Goal: Task Accomplishment & Management: Manage account settings

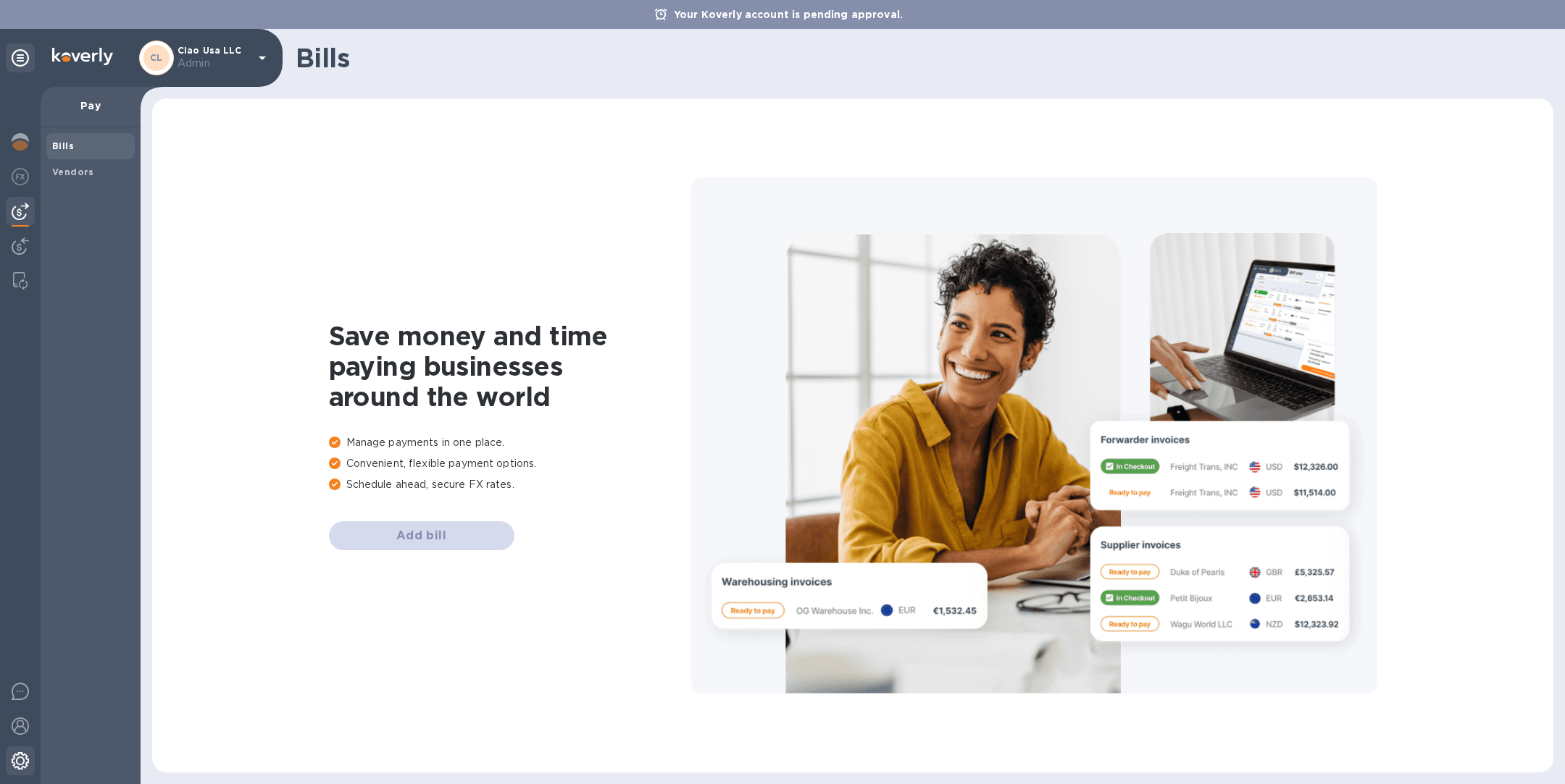
click at [12, 765] on img at bounding box center [21, 761] width 18 height 18
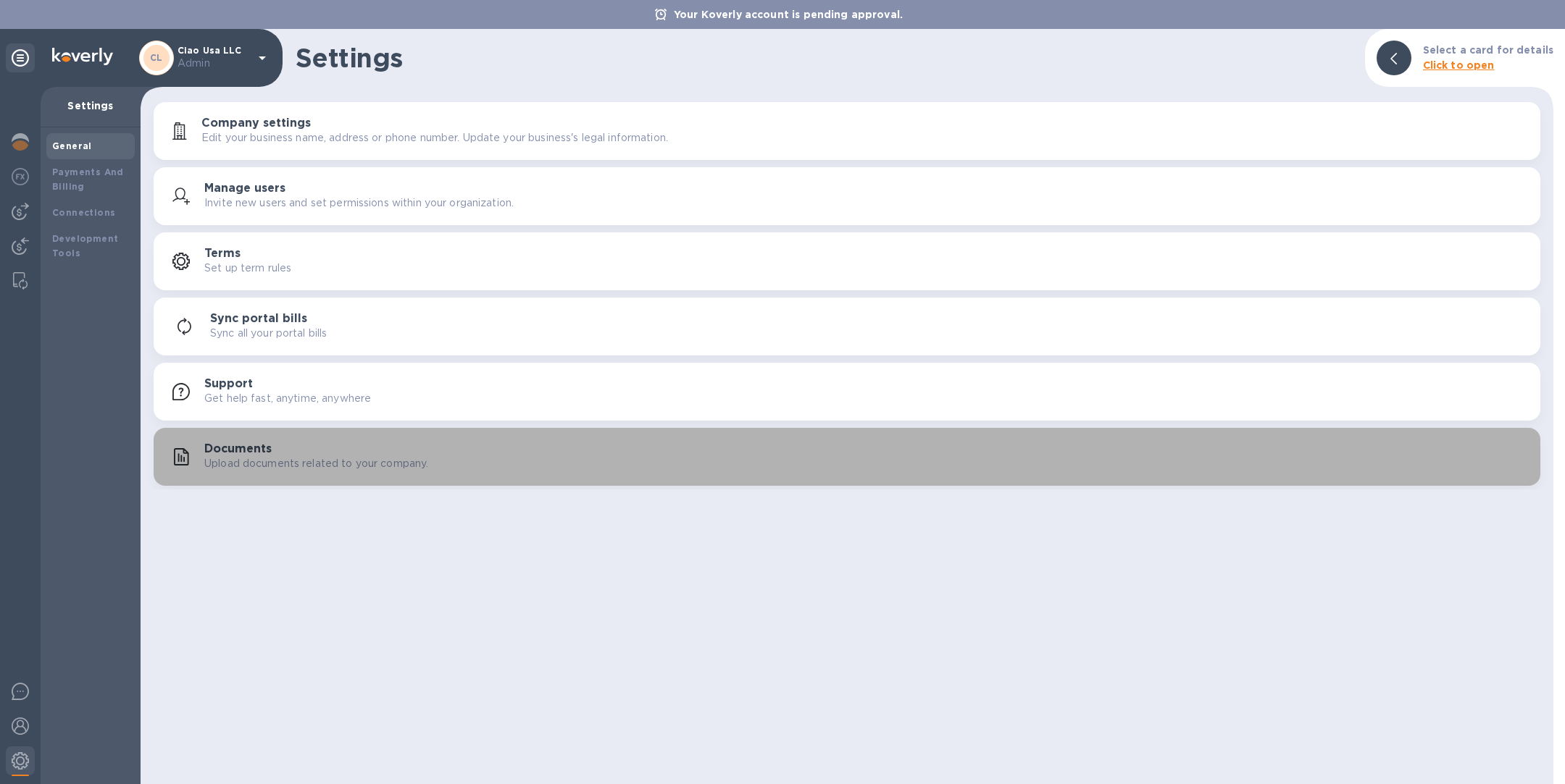
click at [277, 442] on div "Documents Upload documents related to your company." at bounding box center [866, 456] width 1324 height 29
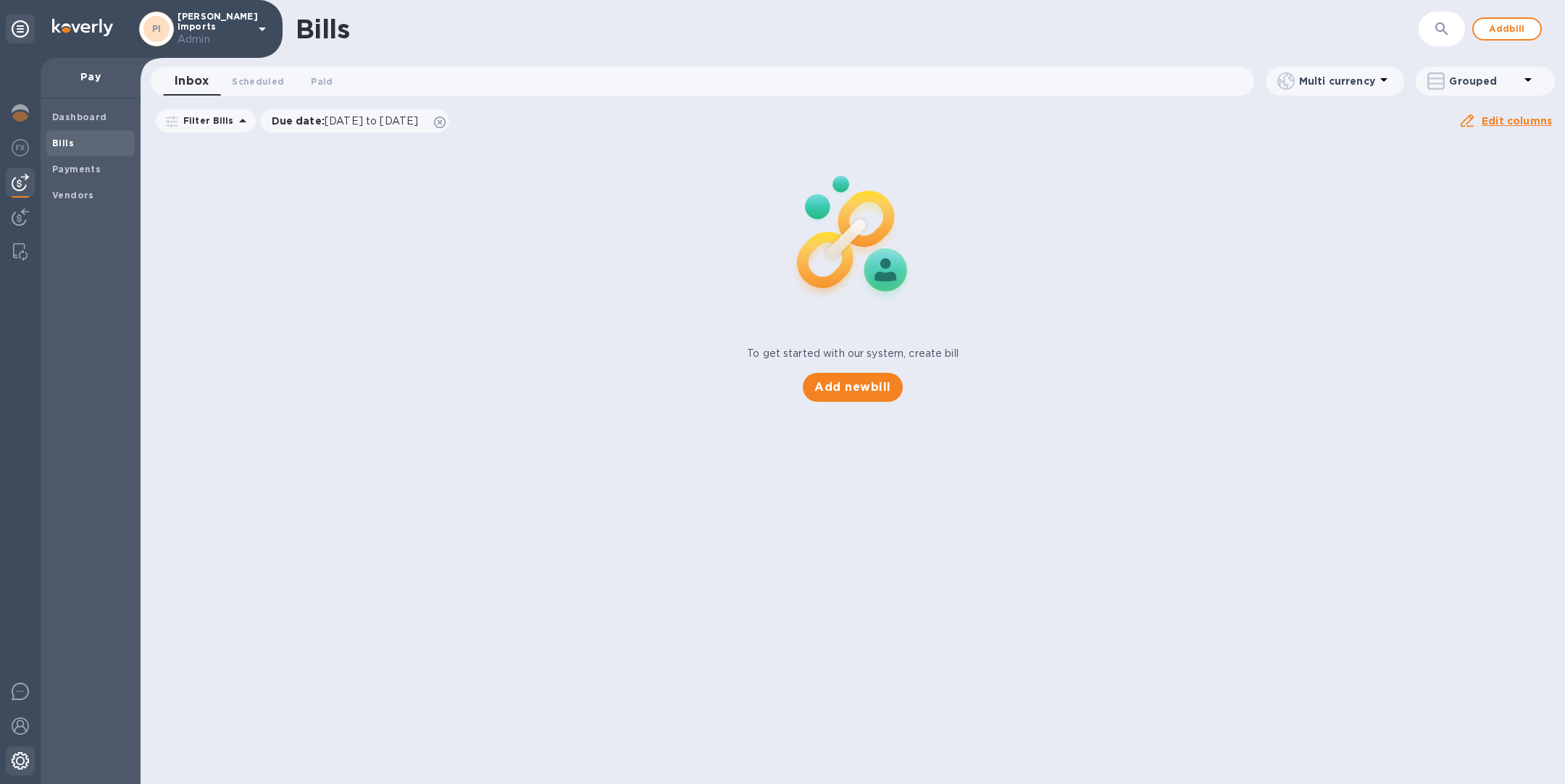
click at [21, 763] on img at bounding box center [21, 761] width 18 height 18
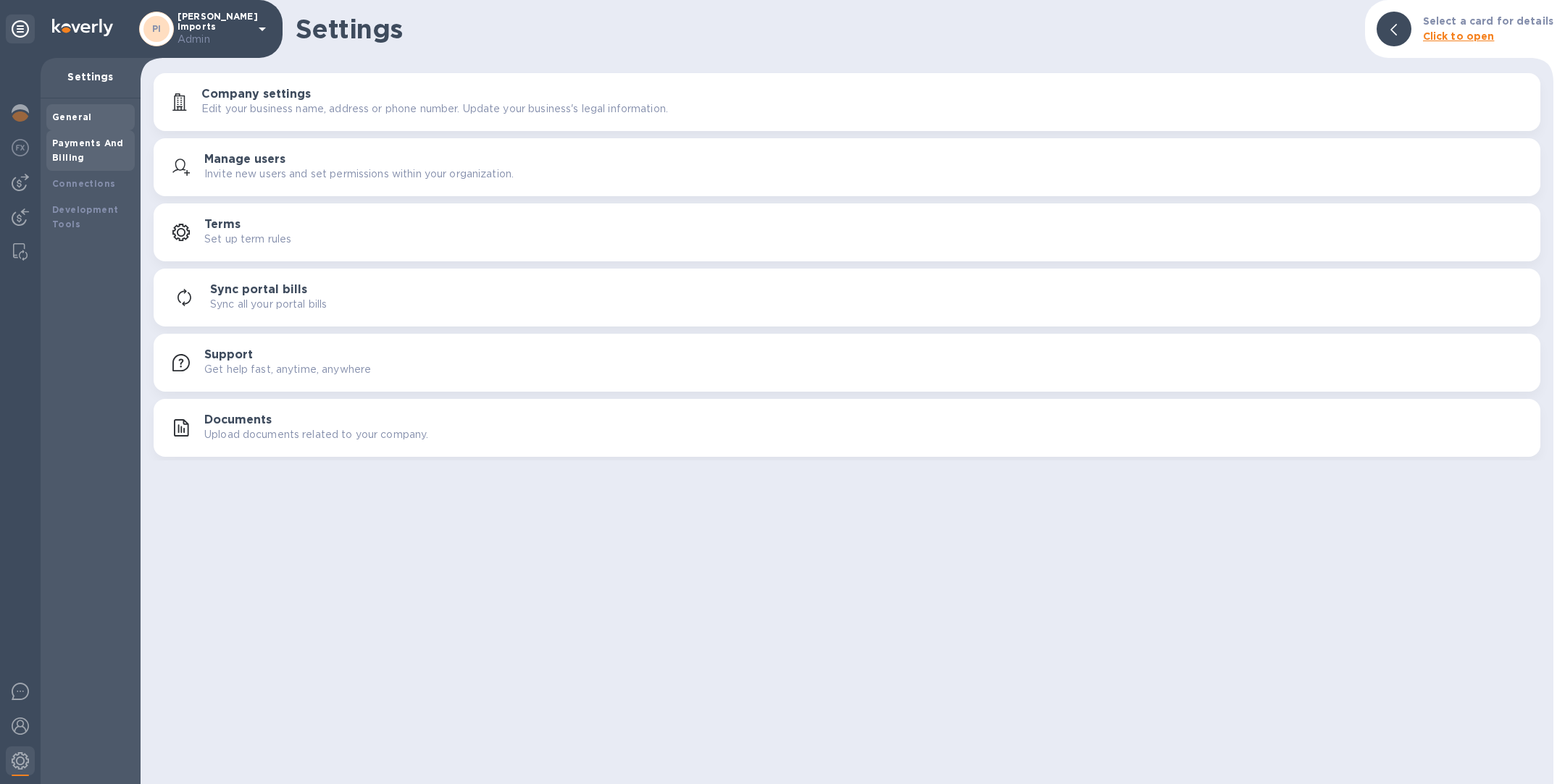
click at [101, 138] on b "Payments And Billing" at bounding box center [88, 150] width 72 height 26
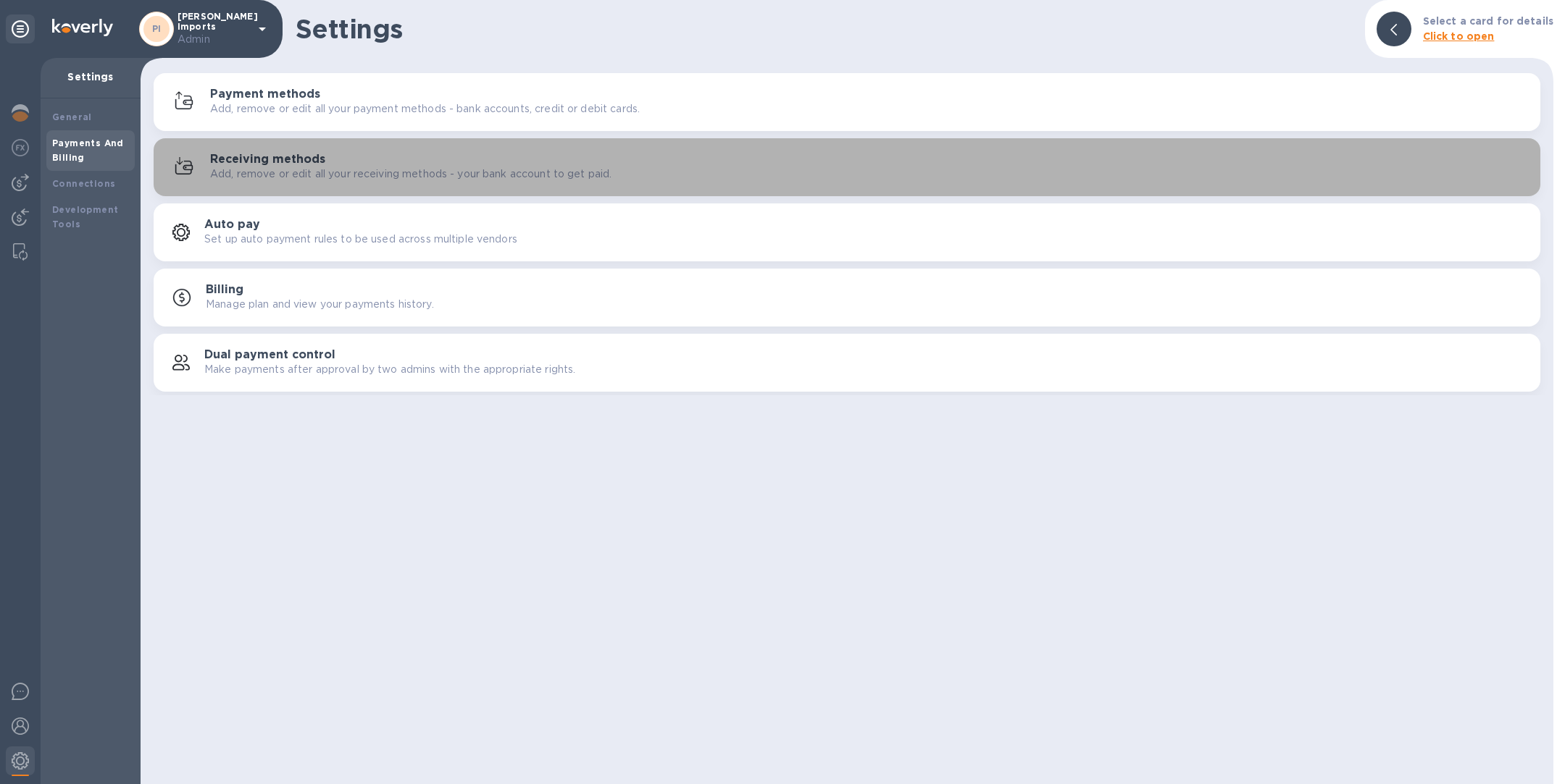
click at [336, 180] on p "Add, remove or edit all your receiving methods - your bank account to get paid." at bounding box center [410, 174] width 401 height 15
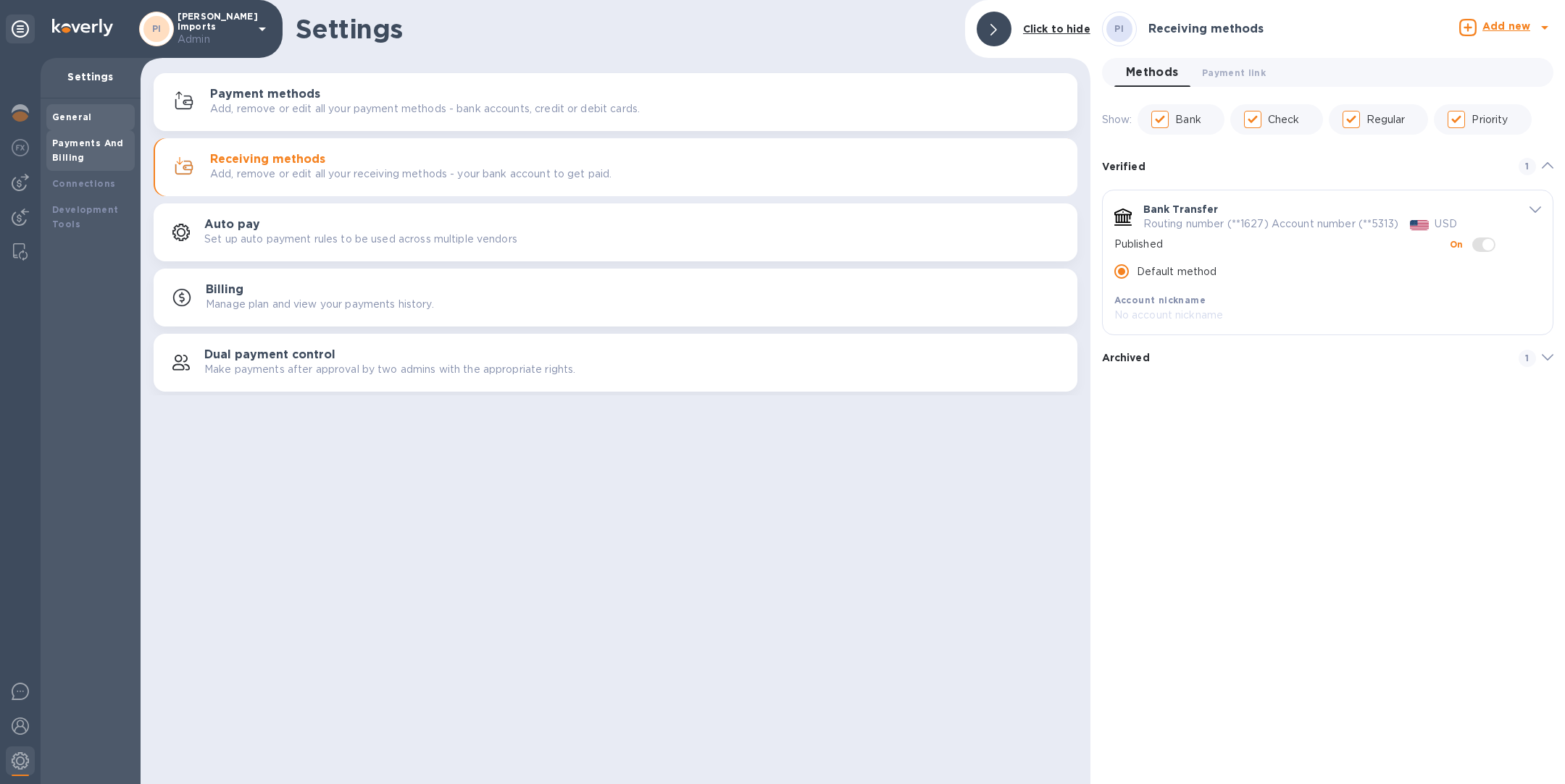
click at [90, 117] on div "General" at bounding box center [90, 117] width 77 height 15
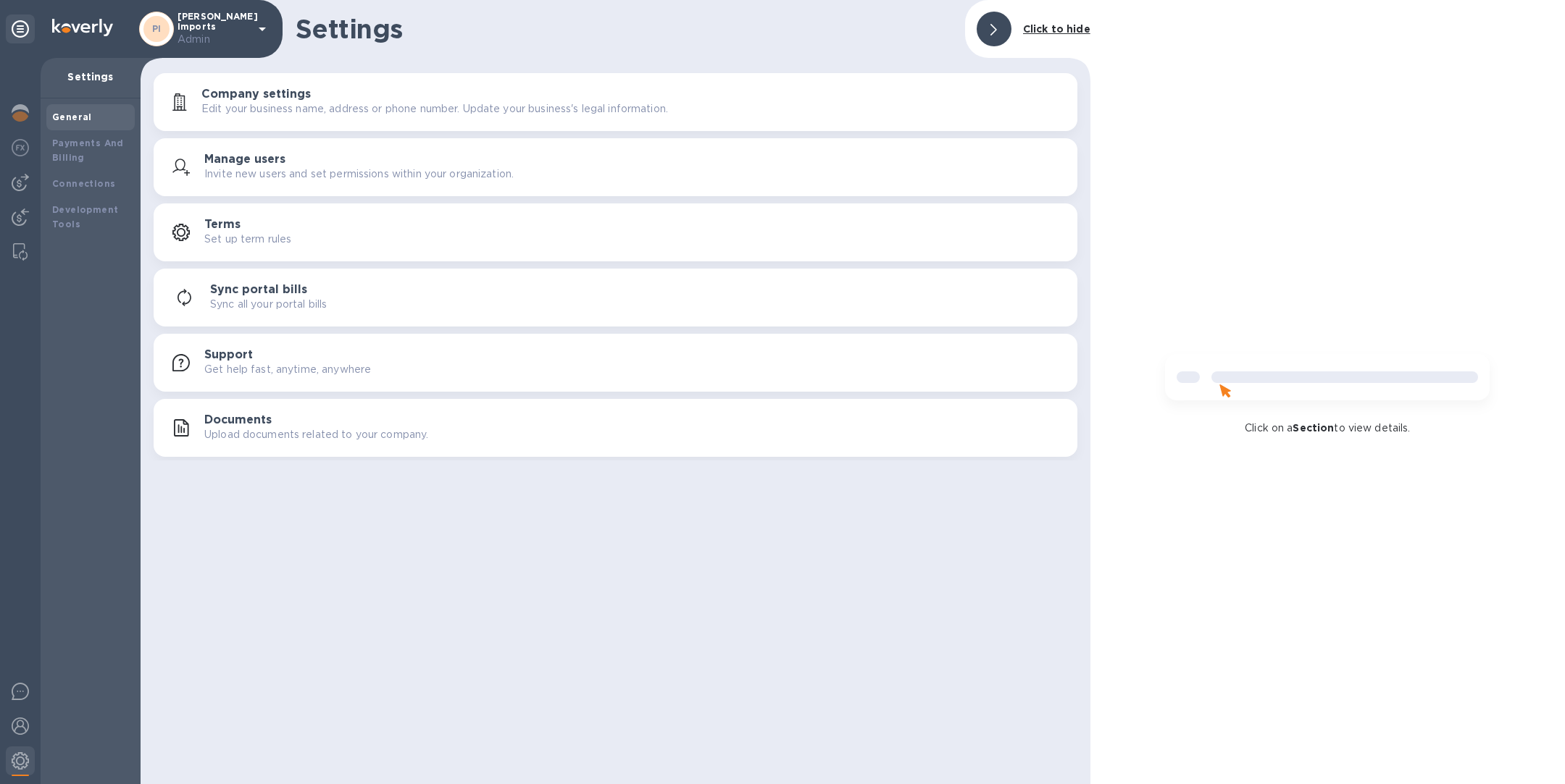
click at [273, 94] on h3 "Company settings" at bounding box center [256, 94] width 109 height 14
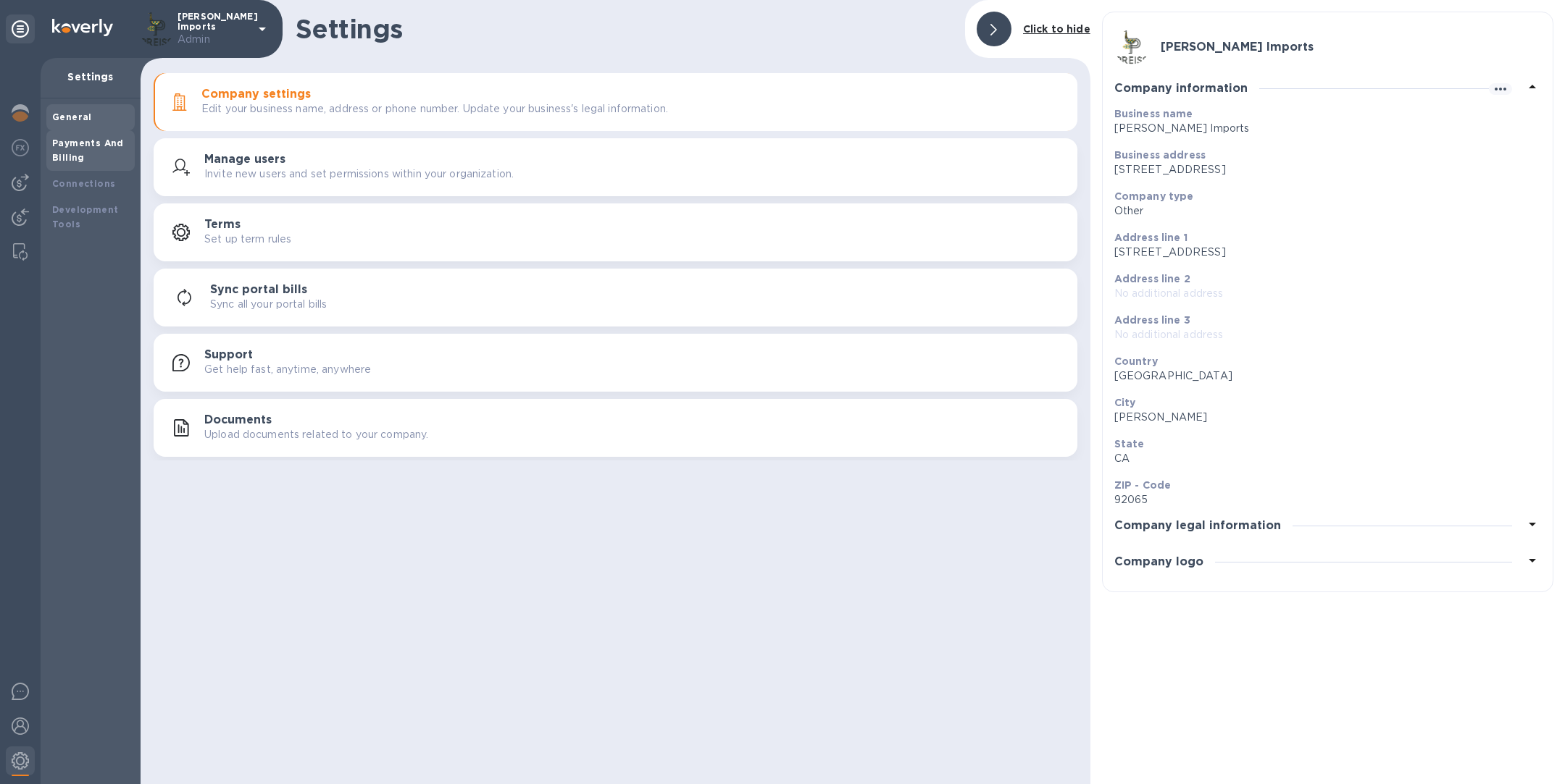
click at [107, 147] on div "Payments And Billing" at bounding box center [90, 150] width 77 height 29
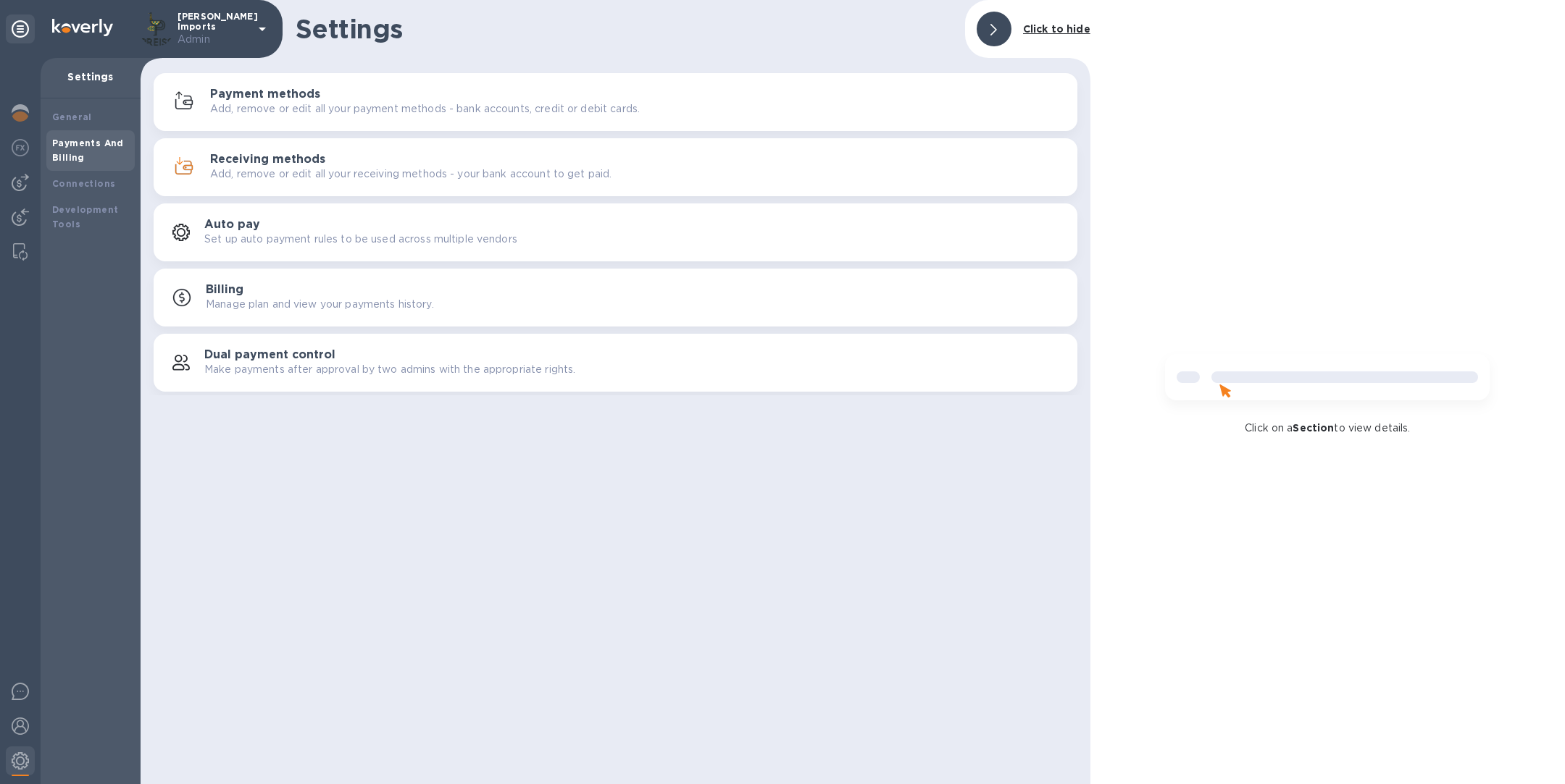
click at [283, 160] on h3 "Receiving methods" at bounding box center [267, 159] width 115 height 14
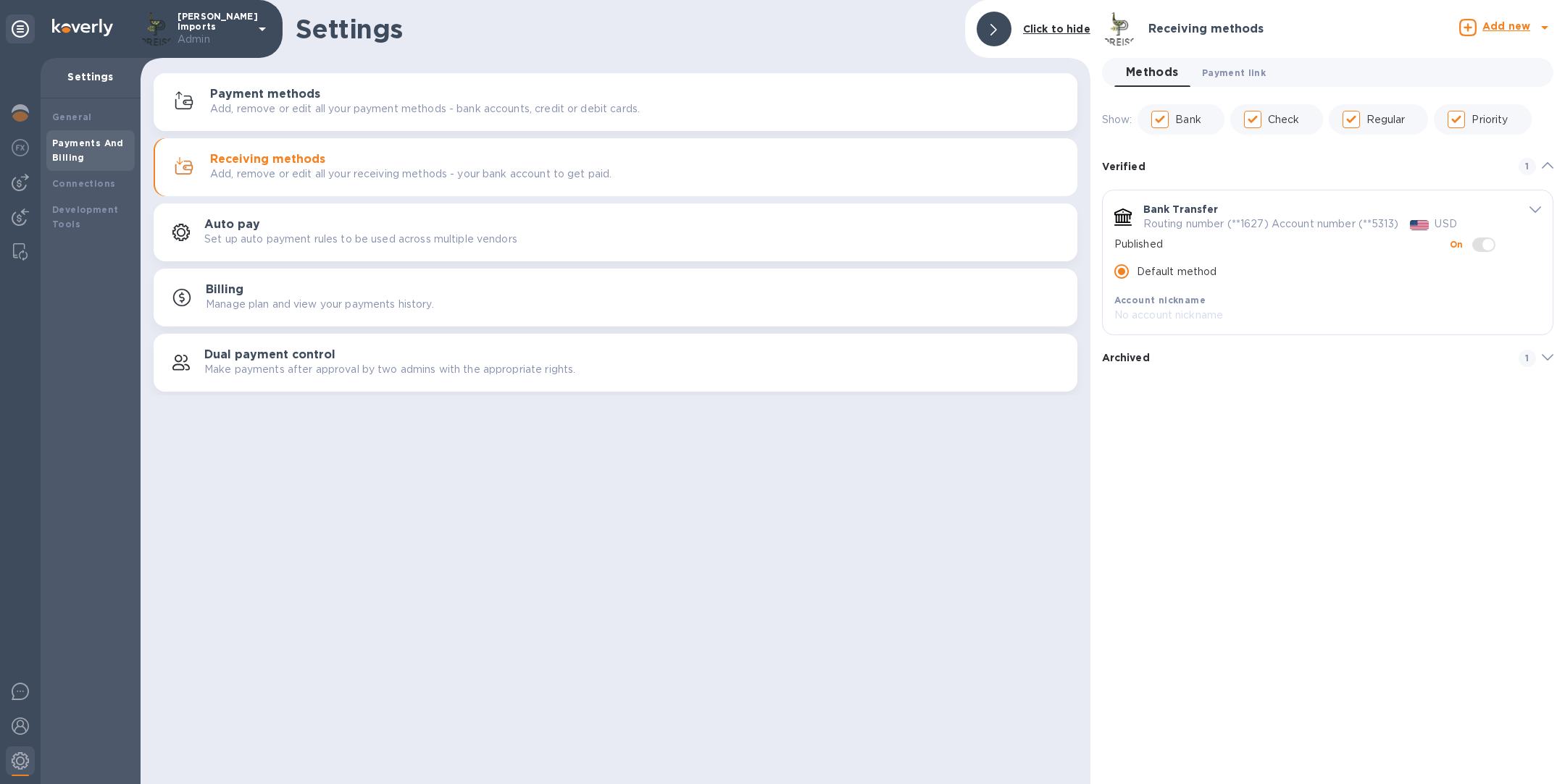
click at [1235, 67] on span "Payment link 0" at bounding box center [1233, 73] width 64 height 15
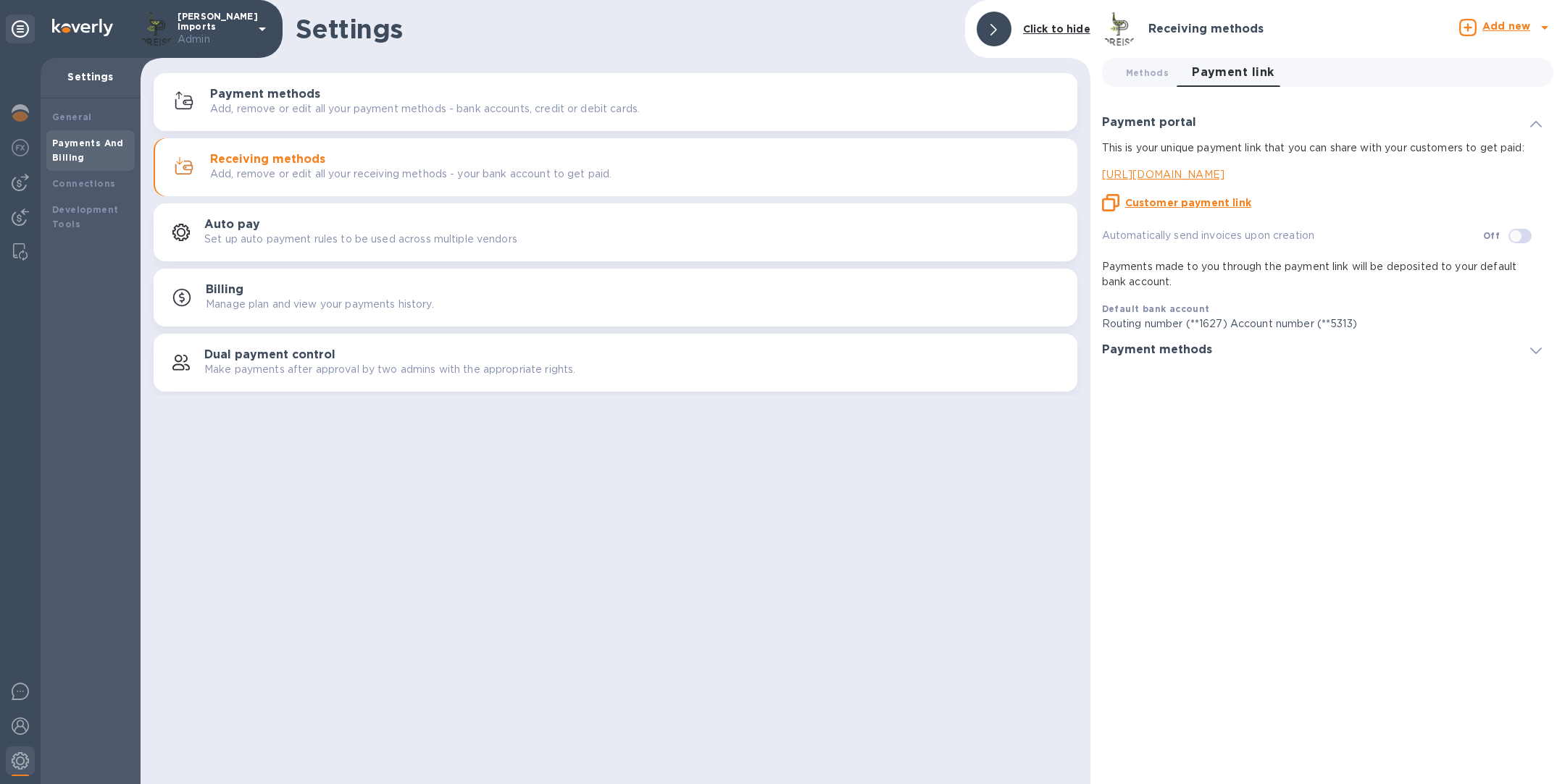
click at [1198, 202] on u "Customer payment link" at bounding box center [1188, 203] width 126 height 12
click at [27, 718] on img at bounding box center [21, 727] width 18 height 18
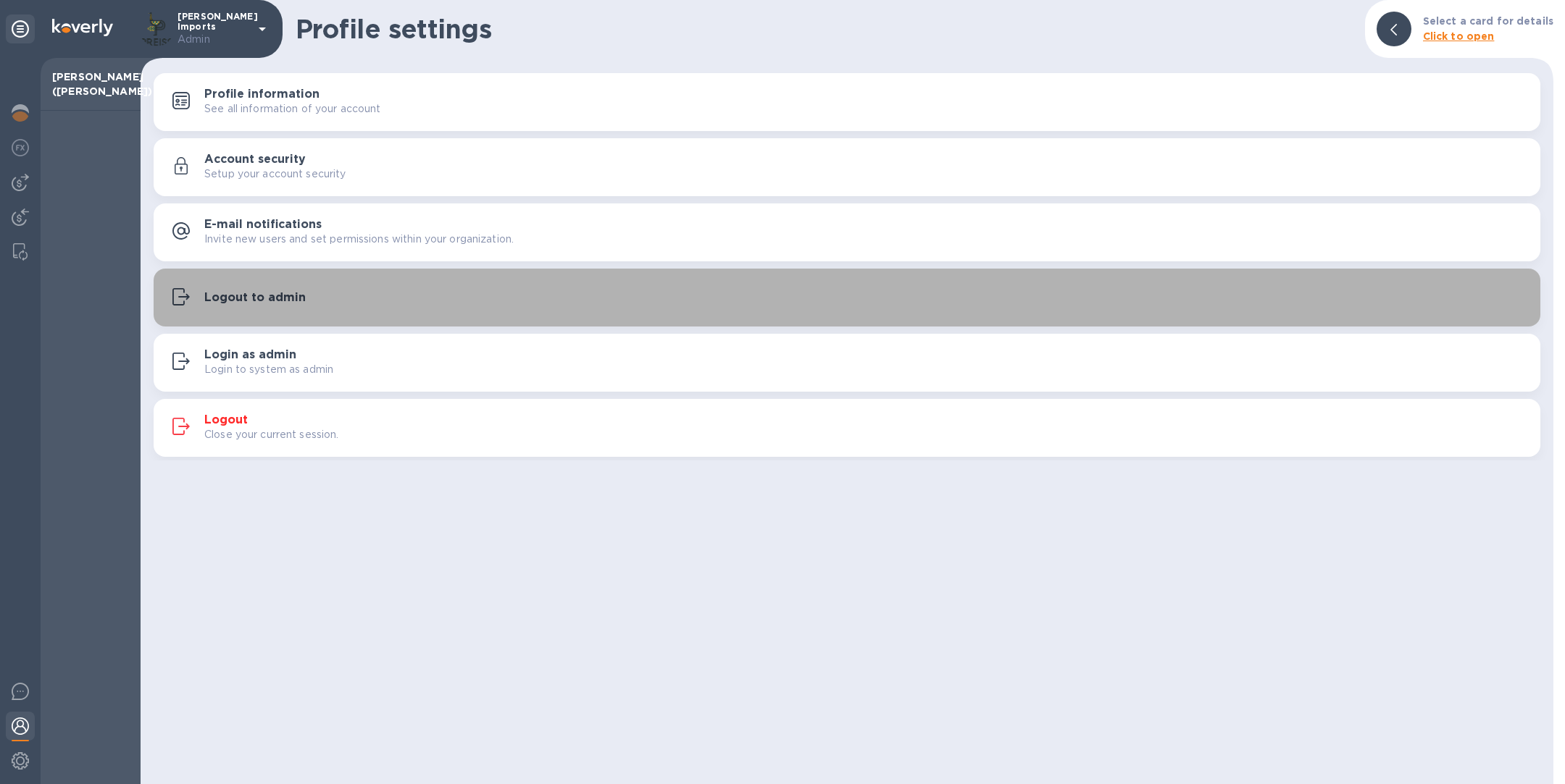
click at [277, 309] on div "Logout to admin" at bounding box center [847, 298] width 1369 height 26
